Goal: Find specific page/section: Find specific page/section

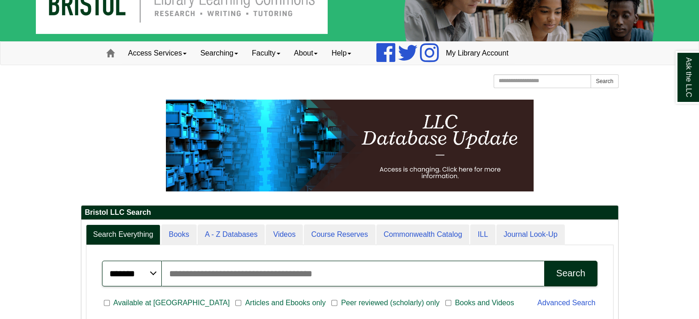
scroll to position [37, 0]
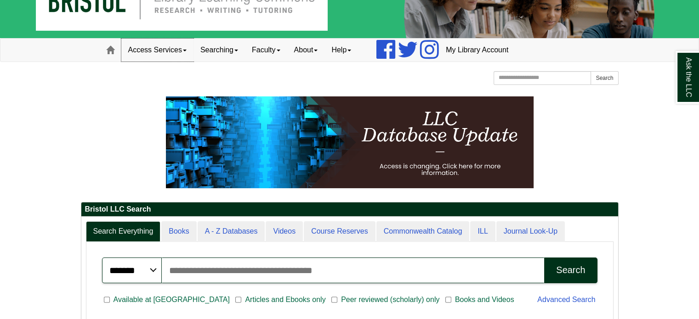
click at [181, 44] on link "Access Services" at bounding box center [157, 50] width 72 height 23
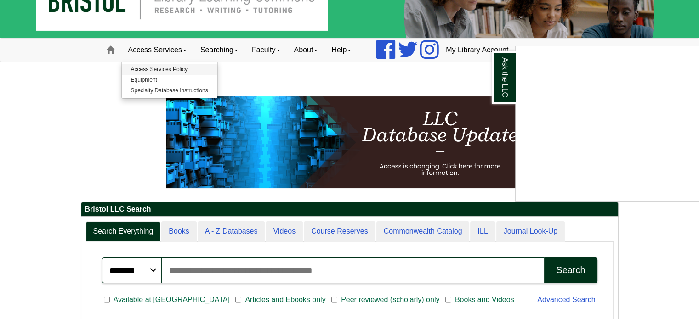
click at [147, 68] on div "Ask the LLC" at bounding box center [349, 159] width 699 height 319
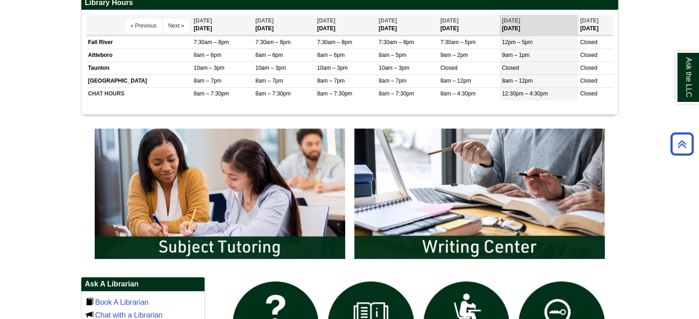
scroll to position [467, 0]
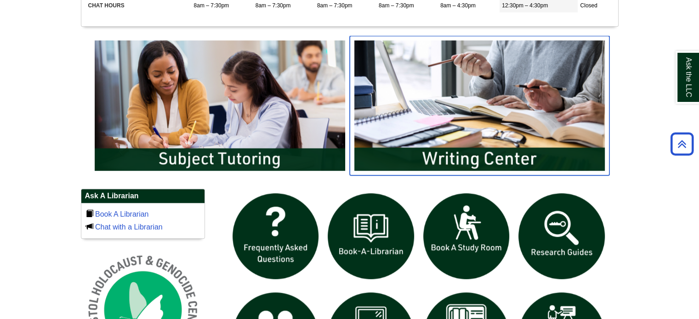
click at [495, 92] on img "slideshow" at bounding box center [480, 106] width 260 height 140
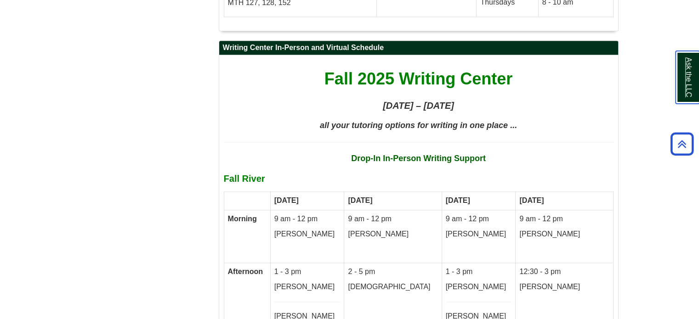
scroll to position [4789, 0]
